Goal: Transaction & Acquisition: Purchase product/service

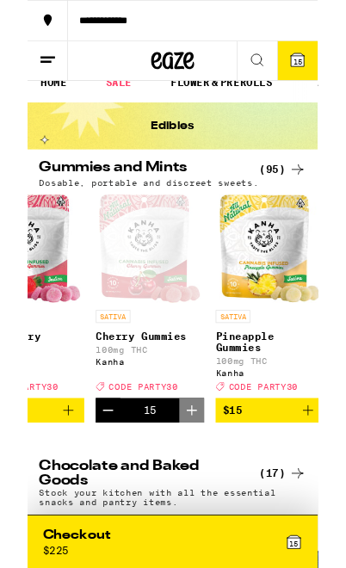
scroll to position [1, 3228]
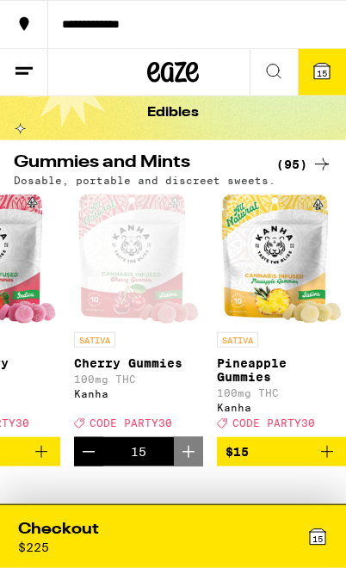
click at [136, 534] on div "Checkout $ 225" at bounding box center [95, 536] width 155 height 35
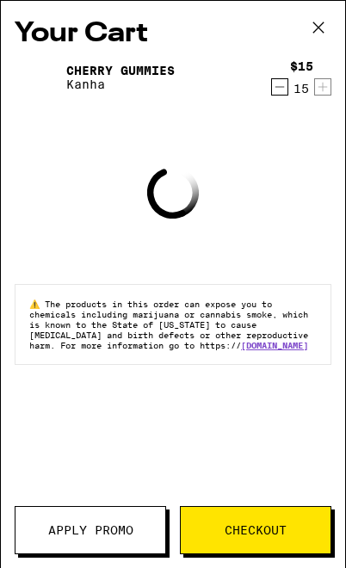
click at [128, 524] on span "Apply Promo" at bounding box center [90, 530] width 85 height 12
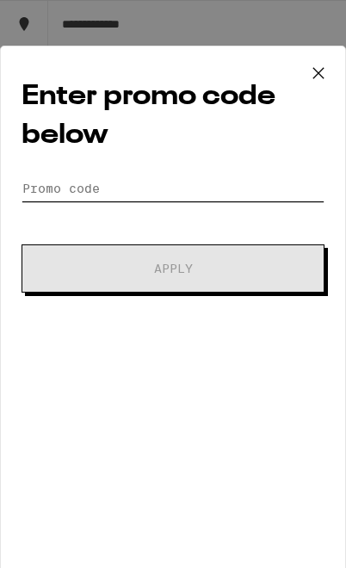
click at [208, 194] on input "Promo Code" at bounding box center [173, 189] width 303 height 26
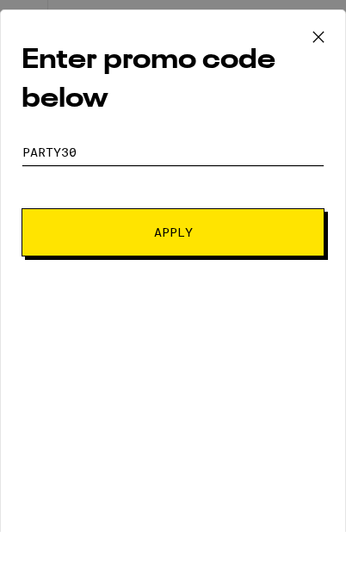
type input "Party30"
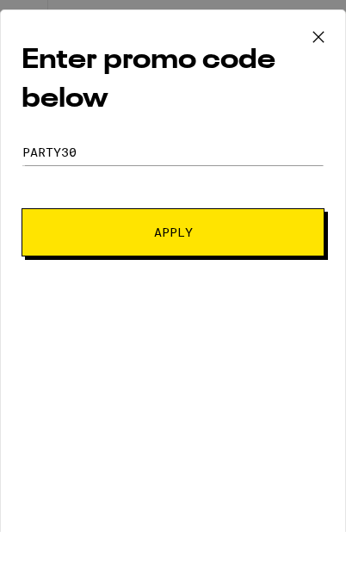
click at [249, 263] on span "Apply" at bounding box center [173, 269] width 184 height 12
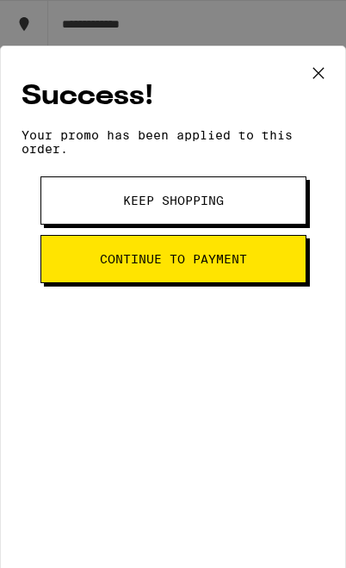
click at [231, 276] on button "Continue to payment" at bounding box center [173, 259] width 266 height 48
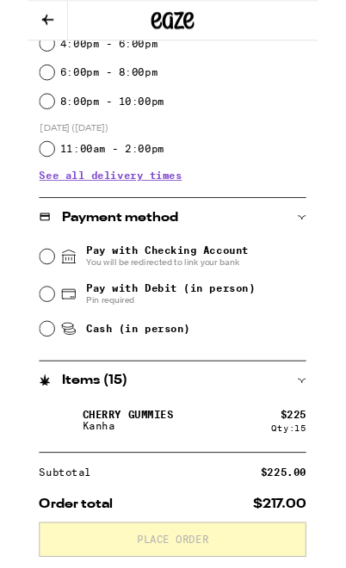
scroll to position [517, 0]
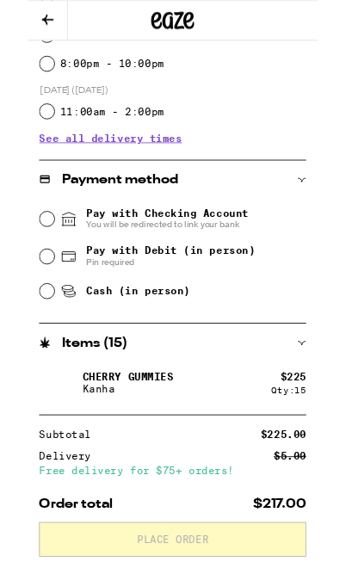
click at [169, 351] on span "Cash (in person)" at bounding box center [132, 347] width 124 height 14
click at [32, 351] on input "Cash (in person)" at bounding box center [23, 346] width 17 height 17
radio input "true"
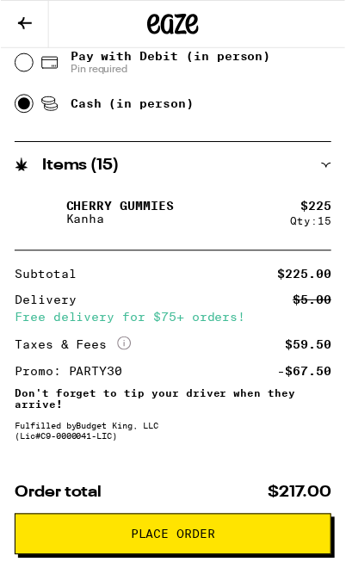
scroll to position [760, 0]
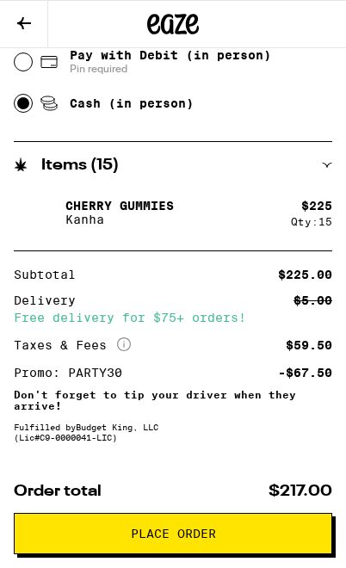
click at [216, 532] on span "Place Order" at bounding box center [172, 534] width 289 height 12
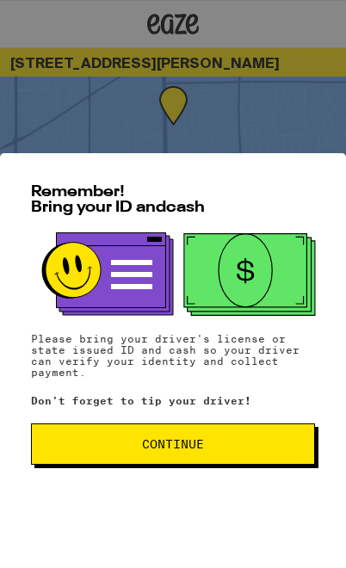
click at [234, 449] on span "Continue" at bounding box center [173, 444] width 255 height 12
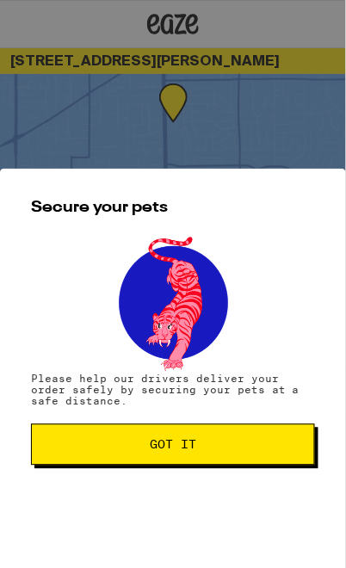
scroll to position [3, 0]
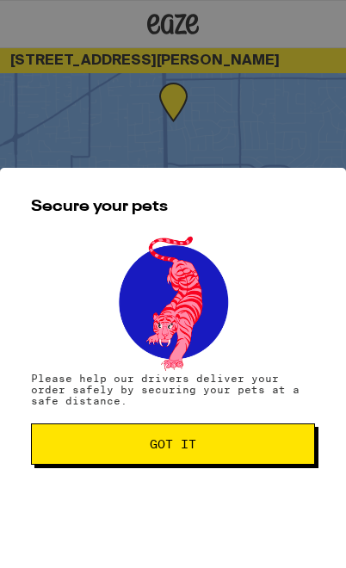
click at [343, 374] on div "Secure your pets Please help our drivers deliver your order safely by securing …" at bounding box center [173, 368] width 346 height 400
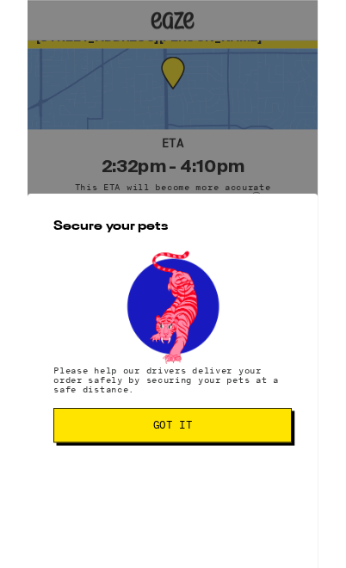
scroll to position [19, 0]
click at [229, 502] on button "Got it" at bounding box center [173, 507] width 284 height 41
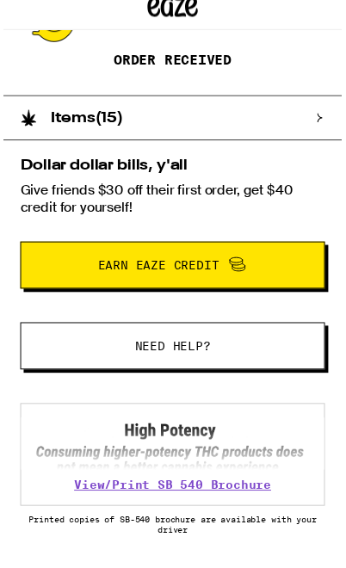
scroll to position [276, 0]
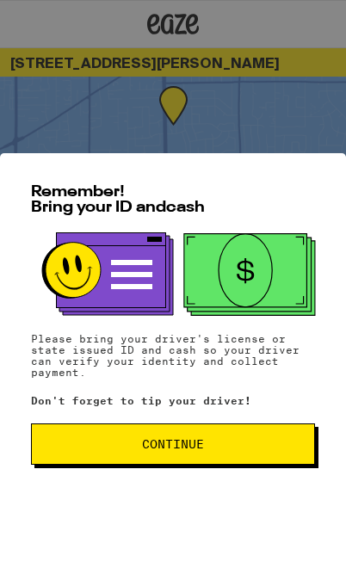
click at [250, 438] on span "Continue" at bounding box center [173, 444] width 255 height 12
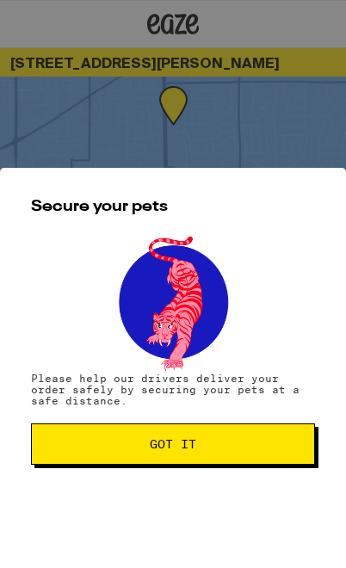
click at [238, 458] on button "Got it" at bounding box center [173, 444] width 284 height 41
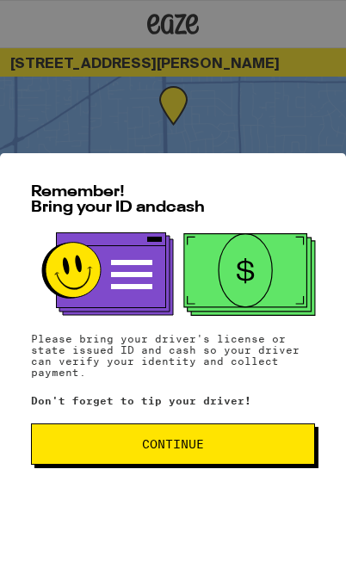
click at [119, 448] on span "Continue" at bounding box center [173, 444] width 255 height 12
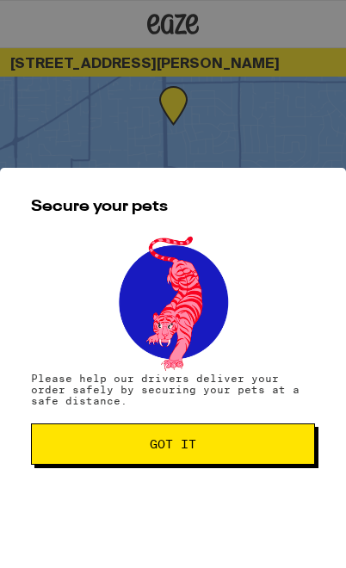
click at [101, 440] on span "Got it" at bounding box center [173, 444] width 255 height 12
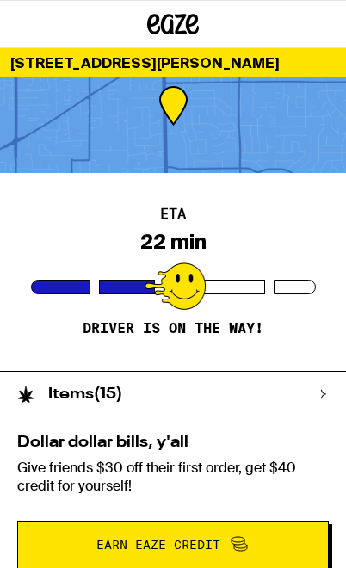
click at [16, 427] on div "Dollar dollar bills, y'all Give friends $30 off their first order, get $40 cred…" at bounding box center [173, 502] width 346 height 169
click at [36, 462] on p "Give friends $30 off their first order, get $40 credit for yourself!" at bounding box center [173, 477] width 312 height 36
click at [39, 465] on p "Give friends $30 off their first order, get $40 credit for yourself!" at bounding box center [173, 477] width 312 height 36
click at [17, 390] on icon at bounding box center [25, 394] width 17 height 17
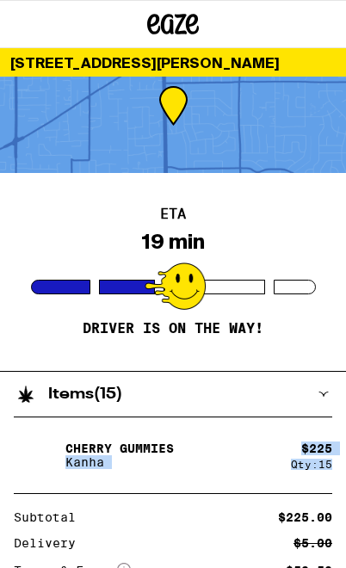
click at [221, 469] on div "Cherry Gummies Kanha" at bounding box center [152, 455] width 277 height 48
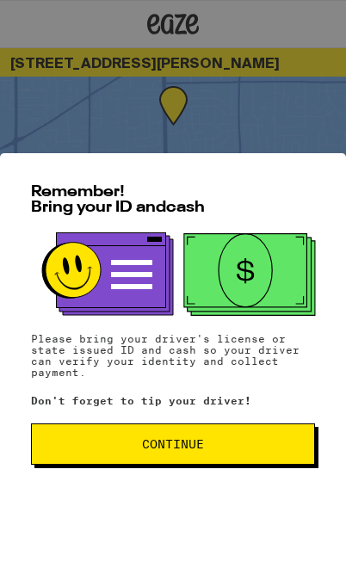
click at [250, 427] on button "Continue" at bounding box center [173, 444] width 284 height 41
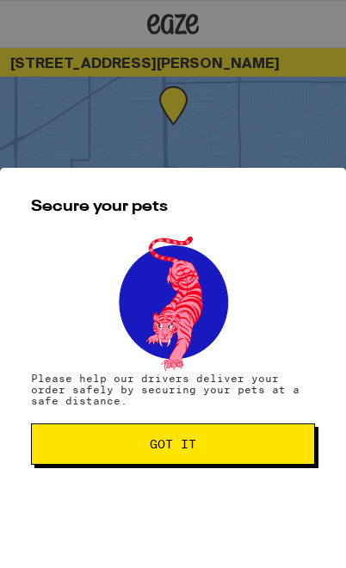
click at [252, 439] on span "Got it" at bounding box center [173, 444] width 255 height 12
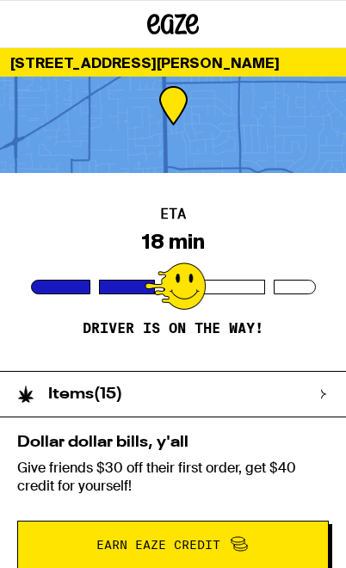
click at [247, 410] on div "Items ( 15 )" at bounding box center [164, 394] width 329 height 45
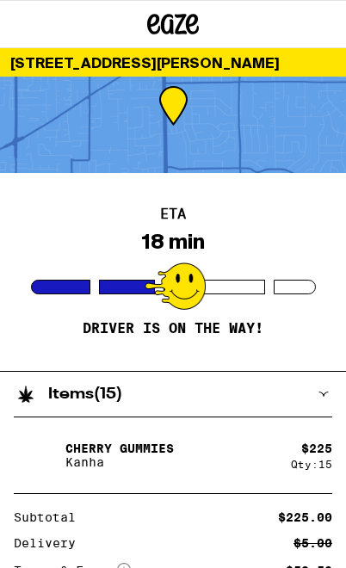
click at [210, 504] on div "Cherry Gummies Kanha $ 225 Qty: 15 Subtotal $225.00 Delivery $5.00 Taxes & Fees…" at bounding box center [173, 535] width 346 height 237
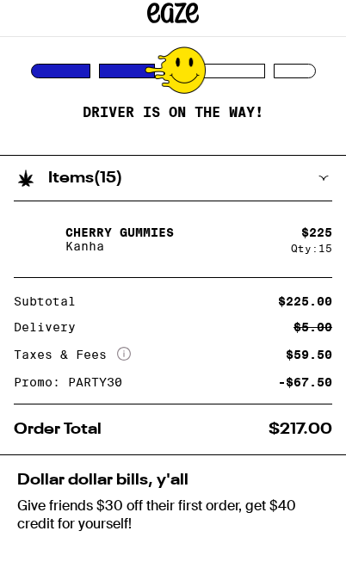
scroll to position [216, 0]
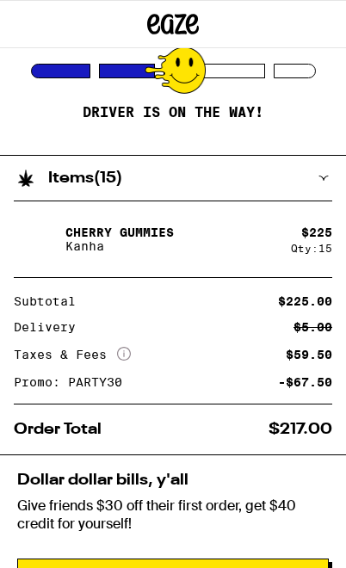
click at [235, 238] on div "Cherry Gummies Kanha" at bounding box center [152, 239] width 277 height 48
click at [275, 274] on div "Cherry Gummies Kanha $ 225 Qty: 15 Subtotal $225.00 Delivery $5.00 Taxes & Fees…" at bounding box center [173, 319] width 346 height 237
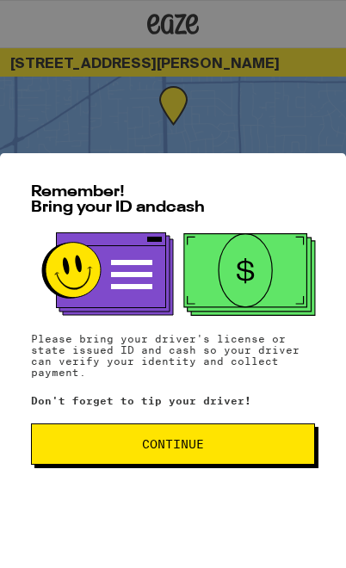
click at [257, 444] on span "Continue" at bounding box center [173, 444] width 255 height 12
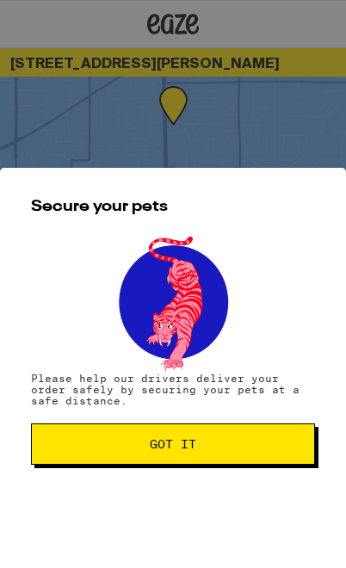
click at [264, 440] on span "Got it" at bounding box center [173, 444] width 255 height 12
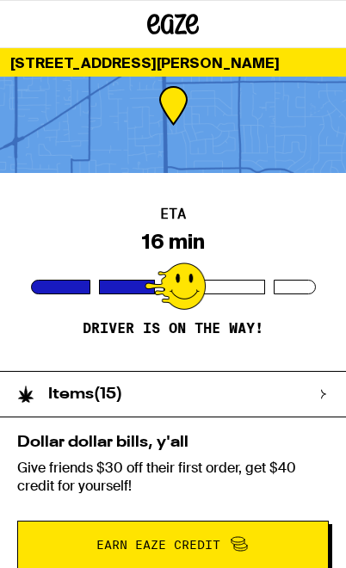
click at [302, 261] on div "ETA 16 min Driver is on the way!" at bounding box center [173, 272] width 346 height 198
click at [269, 419] on div "Dollar dollar bills, y'all Give friends $30 off their first order, get $40 cred…" at bounding box center [173, 502] width 346 height 169
click at [259, 440] on h2 "Dollar dollar bills, y'all" at bounding box center [173, 443] width 312 height 16
click at [240, 430] on div "Dollar dollar bills, y'all Give friends $30 off their first order, get $40 cred…" at bounding box center [173, 502] width 346 height 169
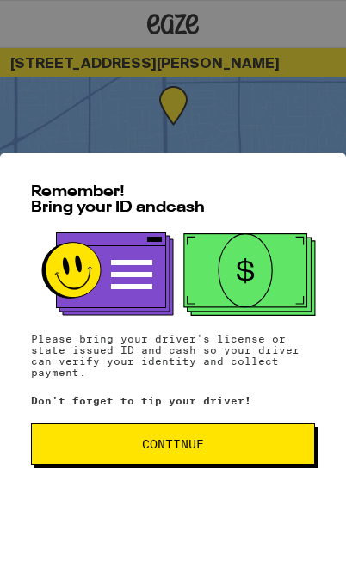
click at [221, 442] on span "Continue" at bounding box center [173, 444] width 255 height 12
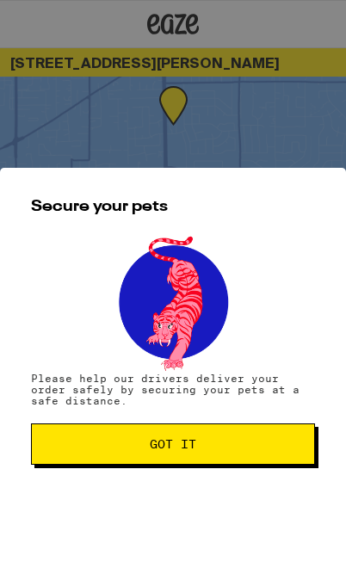
click at [241, 428] on button "Got it" at bounding box center [173, 444] width 284 height 41
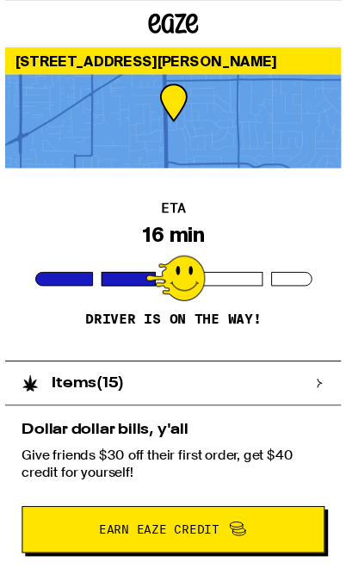
click at [271, 539] on span "Earn Eaze Credit" at bounding box center [173, 545] width 286 height 22
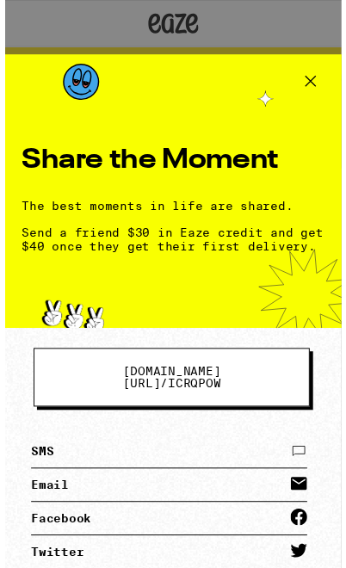
click at [313, 72] on icon at bounding box center [314, 84] width 26 height 26
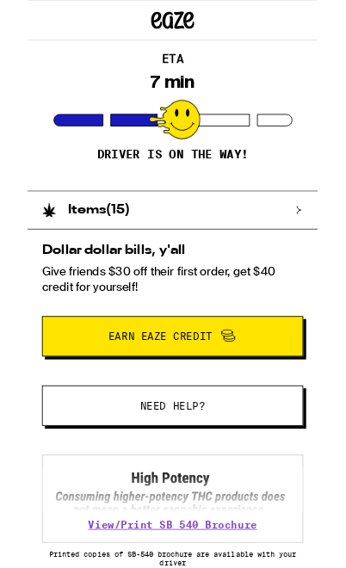
scroll to position [190, 0]
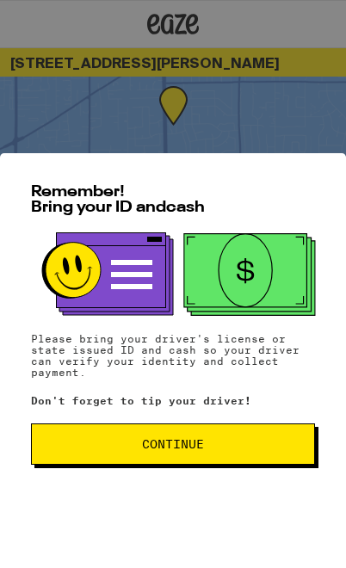
click at [230, 451] on button "Continue" at bounding box center [173, 444] width 284 height 41
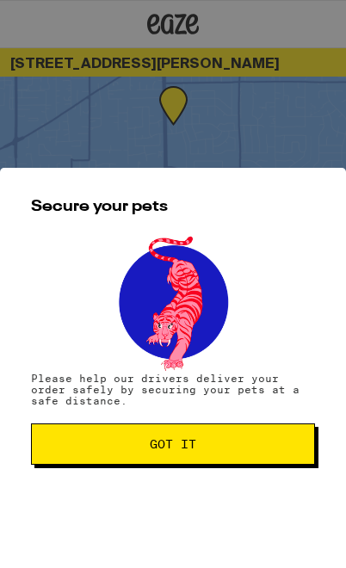
click at [245, 431] on button "Got it" at bounding box center [173, 444] width 284 height 41
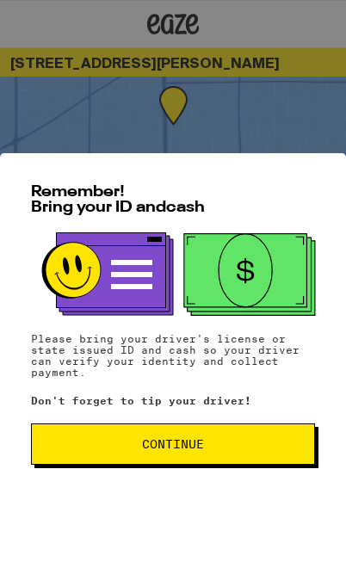
click at [220, 440] on span "Continue" at bounding box center [173, 444] width 255 height 12
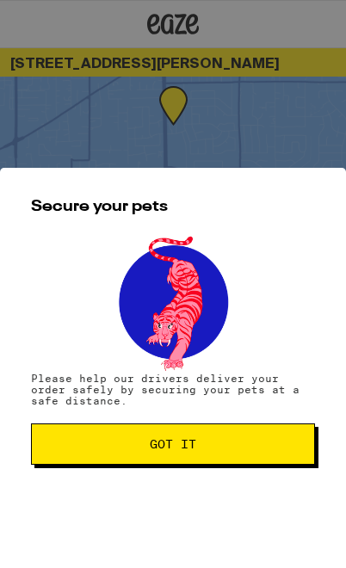
click at [236, 437] on button "Got it" at bounding box center [173, 444] width 284 height 41
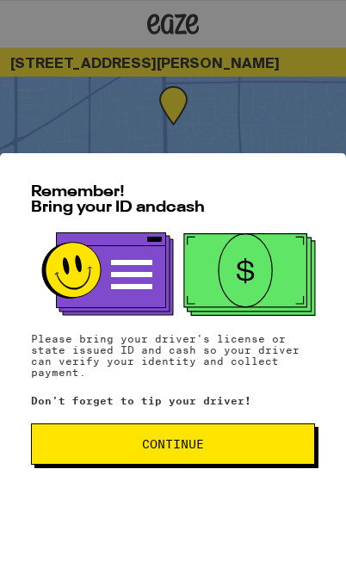
click at [219, 450] on span "Continue" at bounding box center [173, 444] width 255 height 12
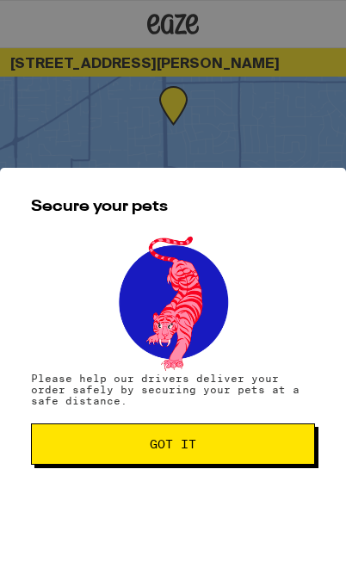
click at [220, 437] on button "Got it" at bounding box center [173, 444] width 284 height 41
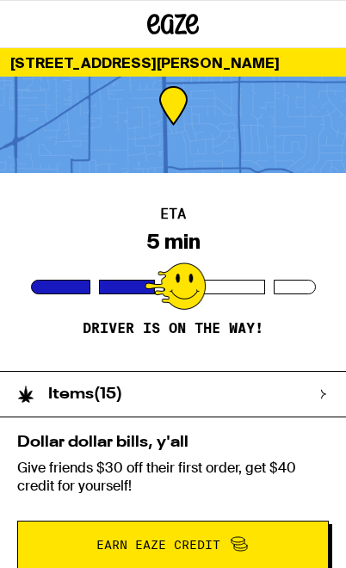
click at [245, 430] on div "Dollar dollar bills, y'all Give friends $30 off their first order, get $40 cred…" at bounding box center [173, 502] width 346 height 169
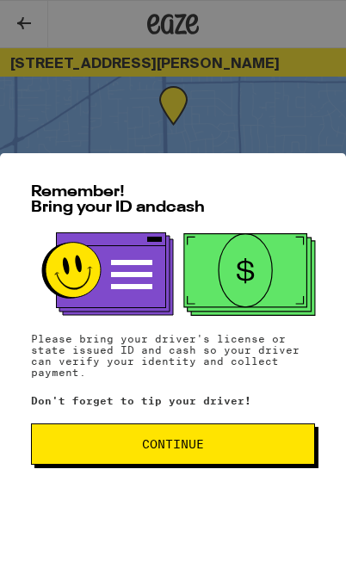
click at [189, 444] on span "Continue" at bounding box center [173, 444] width 62 height 12
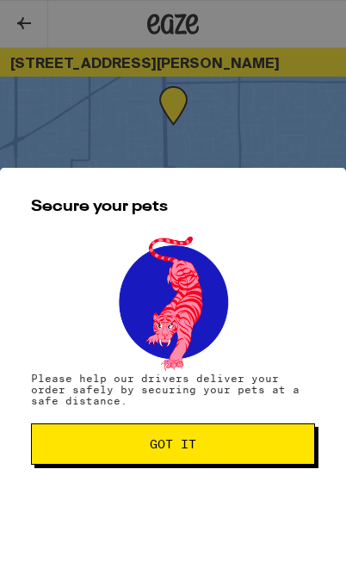
click at [214, 425] on button "Got it" at bounding box center [173, 444] width 284 height 41
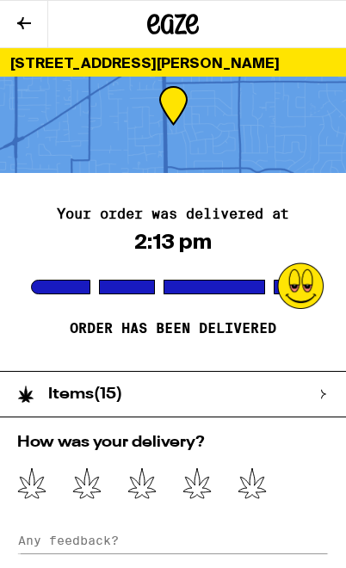
click at [40, 486] on icon at bounding box center [31, 484] width 29 height 32
click at [90, 483] on icon at bounding box center [87, 483] width 28 height 30
click at [149, 478] on icon at bounding box center [141, 484] width 29 height 32
click at [148, 478] on icon at bounding box center [141, 484] width 29 height 32
click at [245, 484] on icon at bounding box center [252, 484] width 29 height 32
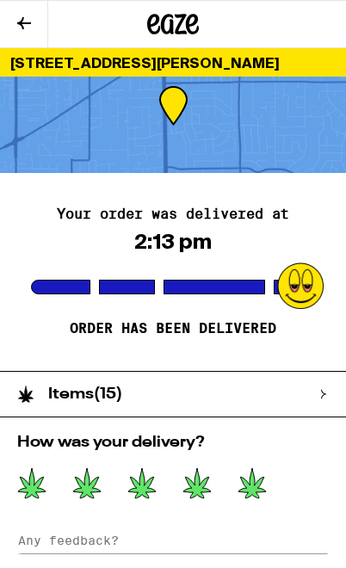
click at [302, 506] on div "How was your delivery? Submit Feedback" at bounding box center [173, 525] width 346 height 214
click at [282, 518] on div "How was your delivery? Submit Feedback" at bounding box center [173, 525] width 346 height 214
click at [268, 388] on div "Items ( 15 )" at bounding box center [164, 394] width 329 height 45
